Goal: Information Seeking & Learning: Learn about a topic

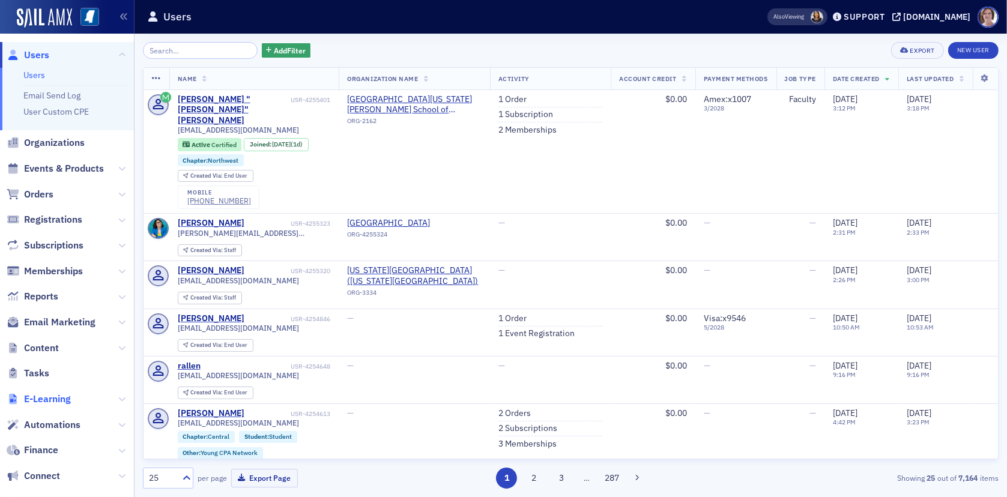
click at [43, 400] on span "E-Learning" at bounding box center [47, 399] width 47 height 13
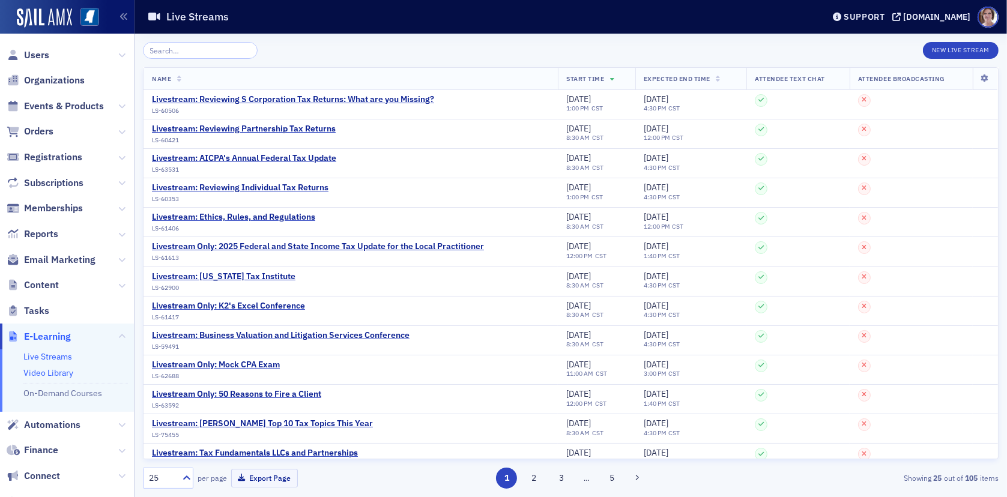
click at [63, 372] on link "Video Library" at bounding box center [48, 373] width 50 height 11
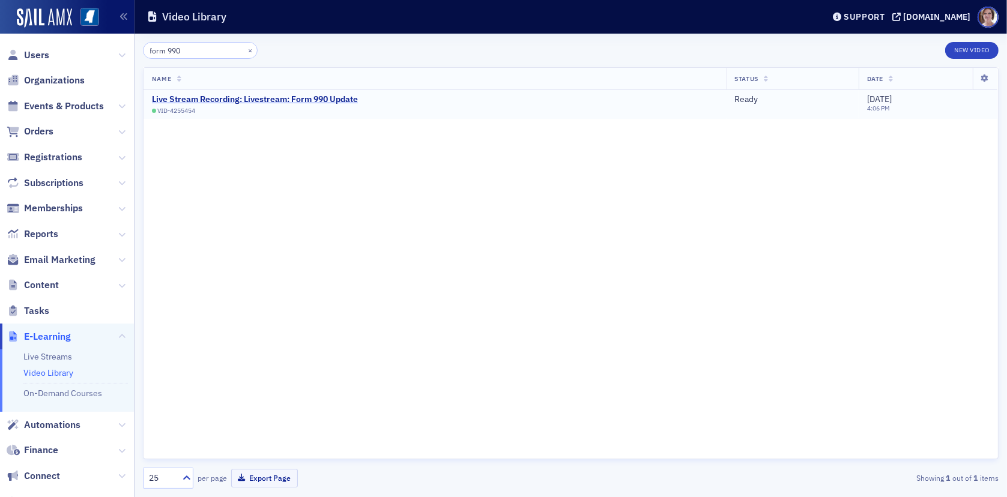
type input "form 990"
click at [246, 100] on div "Live Stream Recording: Livestream: Form 990 Update" at bounding box center [255, 99] width 206 height 11
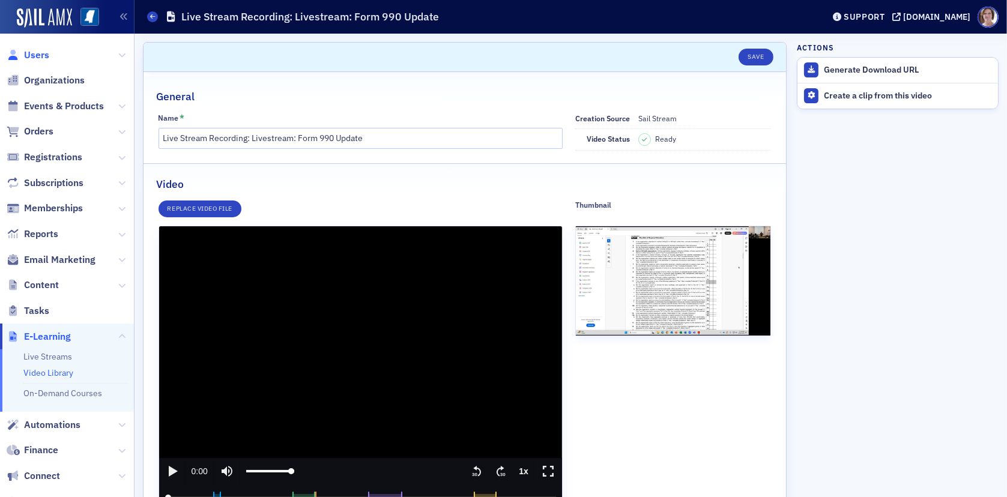
click at [32, 57] on span "Users" at bounding box center [36, 55] width 25 height 13
